Goal: Communication & Community: Answer question/provide support

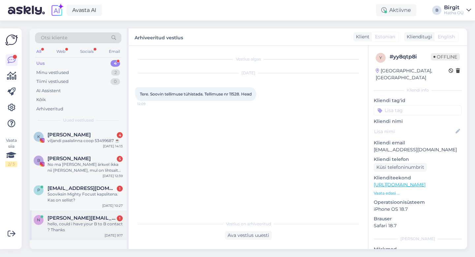
click at [89, 221] on div "hello, could i have your B to B contact ? Thanks" at bounding box center [84, 227] width 75 height 12
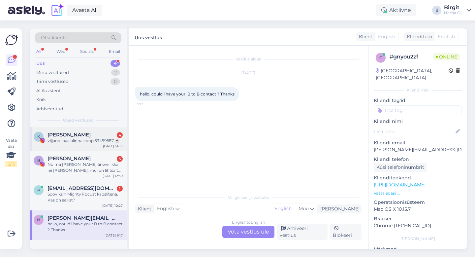
click at [91, 137] on div "Klaudia Tiitsmaa 4" at bounding box center [84, 135] width 75 height 6
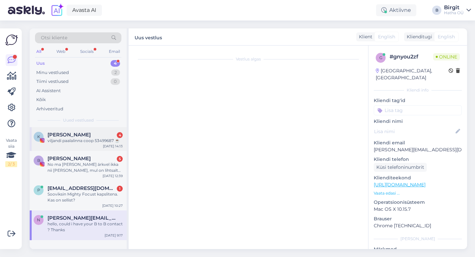
scroll to position [38, 0]
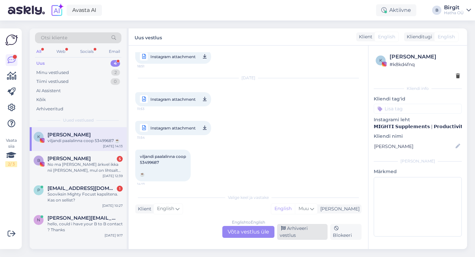
click at [306, 235] on div "Arhiveeri vestlus" at bounding box center [302, 232] width 50 height 16
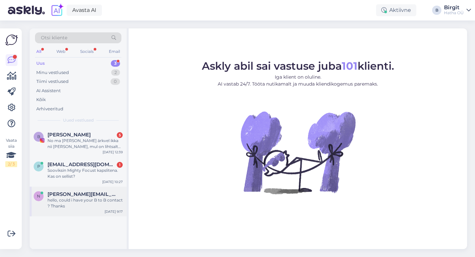
click at [78, 201] on div "hello, could i have your B to B contact ? Thanks" at bounding box center [84, 203] width 75 height 12
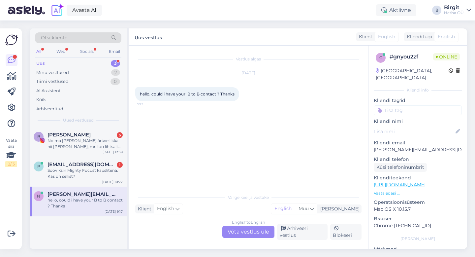
click at [229, 234] on div "English to English Võta vestlus üle" at bounding box center [248, 232] width 52 height 12
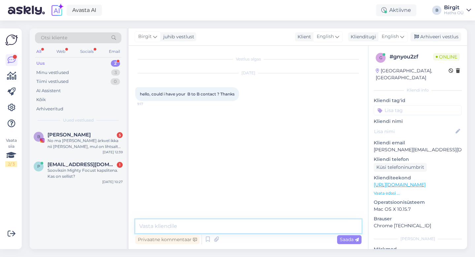
click at [182, 227] on textarea at bounding box center [248, 226] width 226 height 14
paste textarea "[EMAIL_ADDRESS][DOMAIN_NAME]"
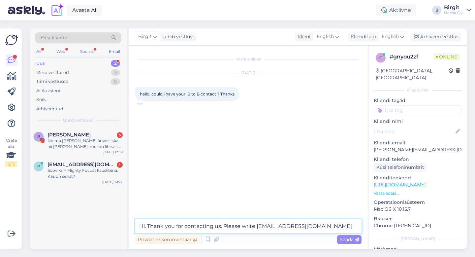
click at [263, 227] on textarea "Hi. Thank you for contacting us. Please write [EMAIL_ADDRESS][DOMAIN_NAME]" at bounding box center [248, 226] width 226 height 14
click at [335, 227] on textarea "Hi. Thank you for contacting us. Please write to [EMAIL_ADDRESS][DOMAIN_NAME]" at bounding box center [248, 226] width 226 height 14
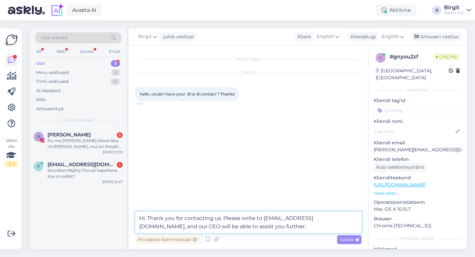
drag, startPoint x: 264, startPoint y: 217, endPoint x: 317, endPoint y: 217, distance: 52.8
click at [317, 217] on textarea "Hi. Thank you for contacting us. Please write to [EMAIL_ADDRESS][DOMAIN_NAME], …" at bounding box center [248, 222] width 226 height 22
paste textarea "[EMAIL_ADDRESS][DOMAIN_NAME]"
click at [263, 217] on textarea "Hi. Thank you for contacting us. Please write [EMAIL_ADDRESS][DOMAIN_NAME], and…" at bounding box center [248, 222] width 226 height 22
drag, startPoint x: 330, startPoint y: 218, endPoint x: 353, endPoint y: 218, distance: 22.8
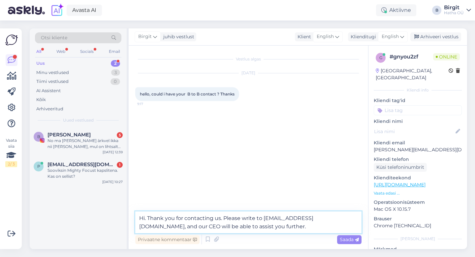
click at [353, 218] on textarea "Hi. Thank you for contacting us. Please write to [EMAIL_ADDRESS][DOMAIN_NAME], …" at bounding box center [248, 222] width 226 height 22
click at [235, 225] on textarea "Hi. Thank you for contacting us. Please write to [EMAIL_ADDRESS][DOMAIN_NAME], …" at bounding box center [248, 222] width 226 height 22
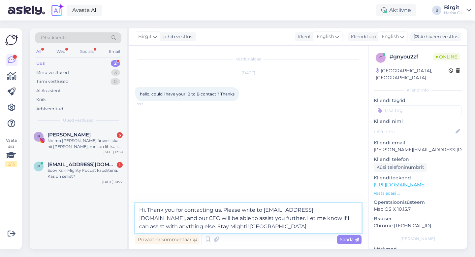
drag, startPoint x: 178, startPoint y: 227, endPoint x: 347, endPoint y: 217, distance: 168.8
click at [347, 217] on textarea "Hi. Thank you for contacting us. Please write to [EMAIL_ADDRESS][DOMAIN_NAME], …" at bounding box center [248, 218] width 226 height 30
type textarea "Hi. Thank you for contacting us. Please write to [EMAIL_ADDRESS][DOMAIN_NAME], …"
click at [352, 239] on span "Saada" at bounding box center [349, 239] width 19 height 6
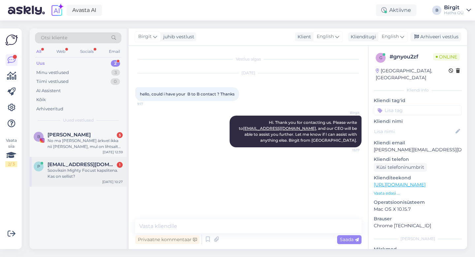
click at [73, 168] on div "Sooviksin Mighty Focust kapslitena. Kas on sellist?" at bounding box center [84, 173] width 75 height 12
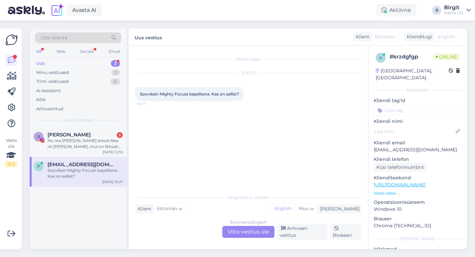
click at [248, 236] on div "Estonian to English Võta vestlus üle" at bounding box center [248, 232] width 52 height 12
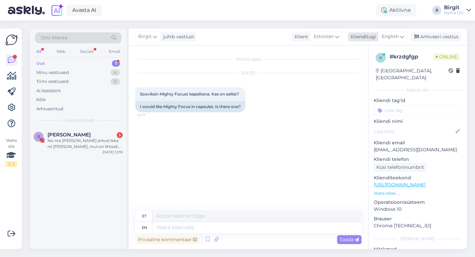
click at [395, 34] on span "English" at bounding box center [390, 36] width 17 height 7
type input "est"
click at [359, 65] on link "Estonian" at bounding box center [378, 66] width 73 height 11
click at [173, 225] on textarea at bounding box center [248, 226] width 226 height 14
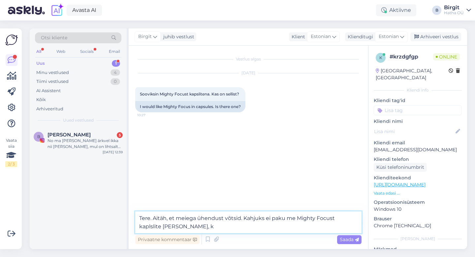
click at [333, 219] on textarea "Tere. Aitäh, et meiega ühendust võtsid. Kahjuks ei paku me Mighty Focust kaplsl…" at bounding box center [248, 222] width 226 height 22
click at [162, 225] on textarea "Tere. Aitäh, et meiega ühendust võtsid. Kahjuks ei paku me Mighty Focust hetkel…" at bounding box center [248, 222] width 226 height 22
click at [187, 228] on textarea "Tere. Aitäh, et meiega ühendust võtsid. Kahjuks ei paku me Mighty Focust hetkel…" at bounding box center [248, 222] width 226 height 22
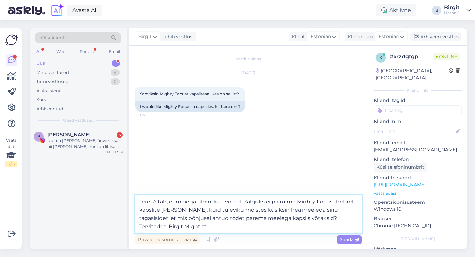
type textarea "Tere. Aitäh, et meiega ühendust võtsid. Kahjuks ei paku me Mighty Focust hetkel…"
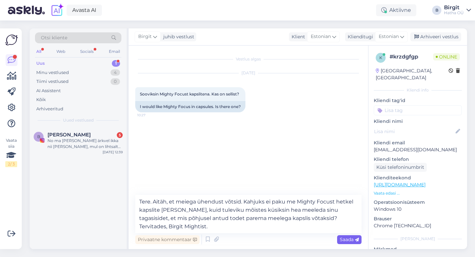
click at [347, 238] on span "Saada" at bounding box center [349, 239] width 19 height 6
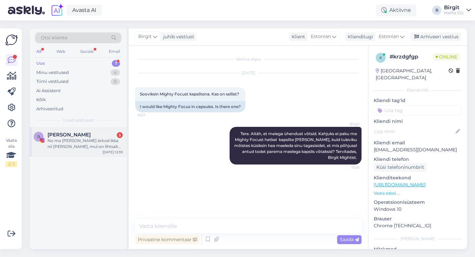
click at [67, 139] on div "No ma [PERSON_NAME] ärkvel ikka nii [PERSON_NAME], mul on lihtsalt veits toitum…" at bounding box center [84, 144] width 75 height 12
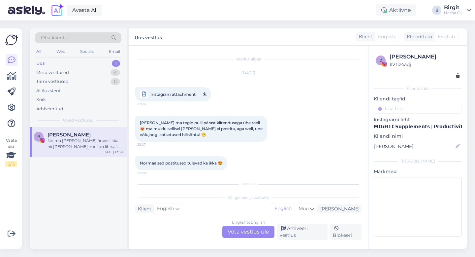
scroll to position [71, 0]
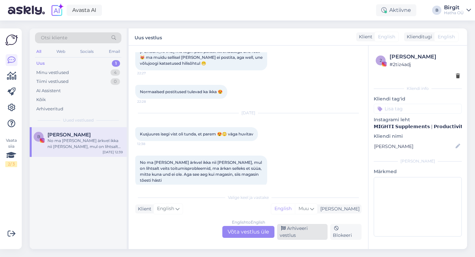
click at [317, 236] on div "Arhiveeri vestlus" at bounding box center [302, 232] width 50 height 16
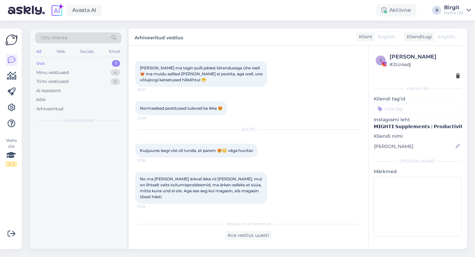
scroll to position [49, 0]
